Goal: Check status: Check status

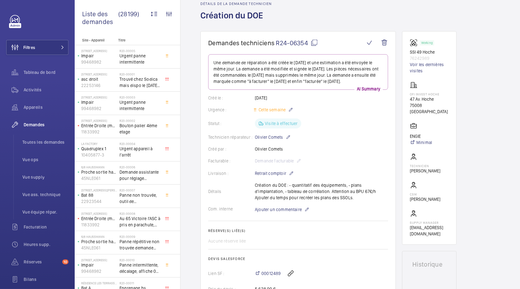
scroll to position [29, 0]
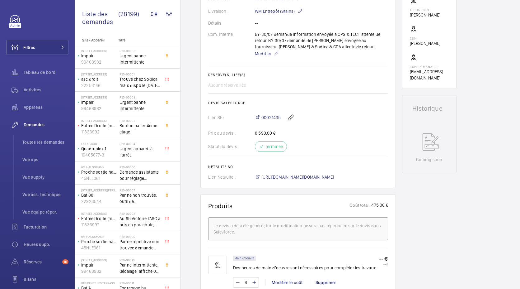
scroll to position [209, 0]
click at [309, 177] on span "https://6461500.app.netsuite.com/app/accounting/transactions/salesord.nl?id=291…" at bounding box center [298, 177] width 73 height 6
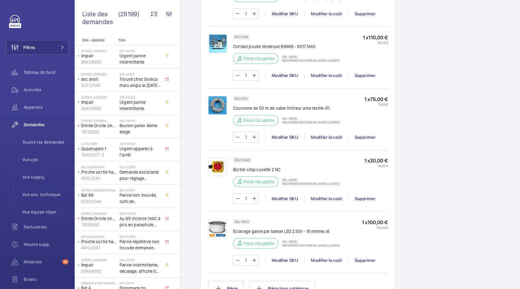
scroll to position [534, 0]
